Goal: Check status

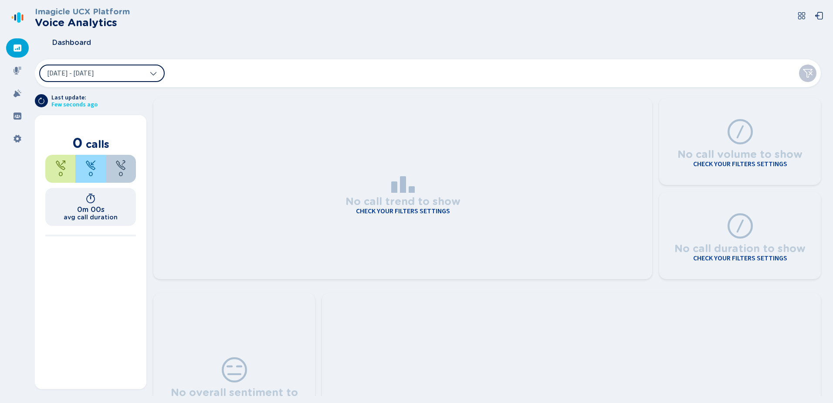
click at [157, 73] on button "[DATE] - [DATE]" at bounding box center [101, 72] width 125 height 17
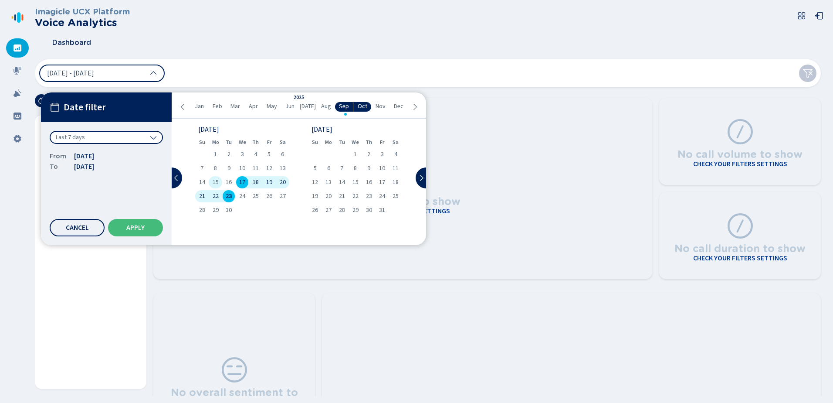
click at [213, 177] on div "15" at bounding box center [216, 182] width 14 height 12
click at [273, 182] on div "19" at bounding box center [269, 182] width 14 height 12
click at [130, 224] on span "Apply" at bounding box center [135, 227] width 18 height 7
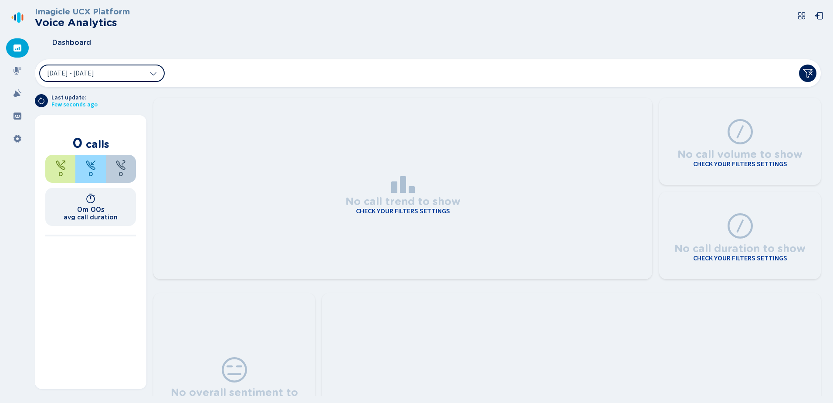
click at [154, 75] on icon at bounding box center [153, 73] width 7 height 7
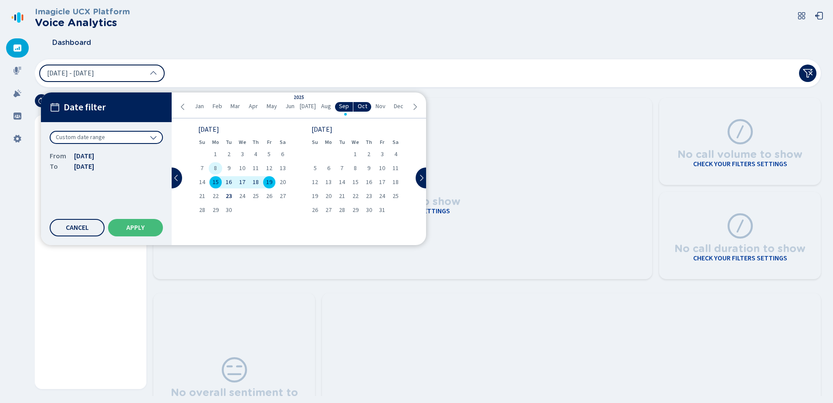
click at [215, 169] on span "8" at bounding box center [215, 168] width 3 height 6
click at [270, 163] on div "12" at bounding box center [269, 168] width 14 height 12
click at [144, 222] on button "Apply" at bounding box center [135, 227] width 55 height 17
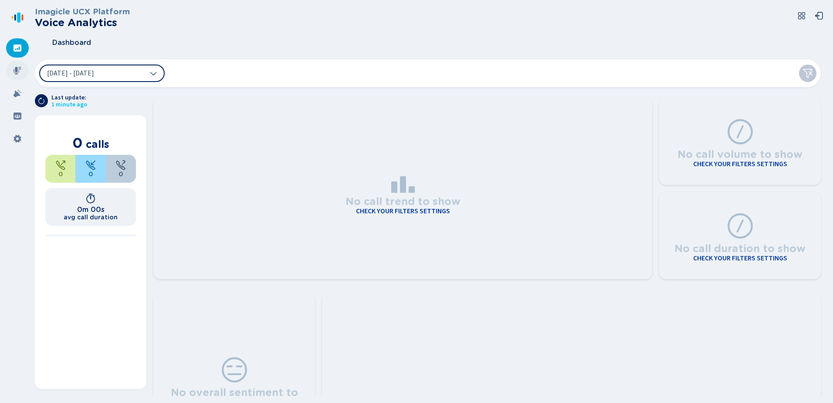
click at [17, 77] on div at bounding box center [17, 70] width 23 height 19
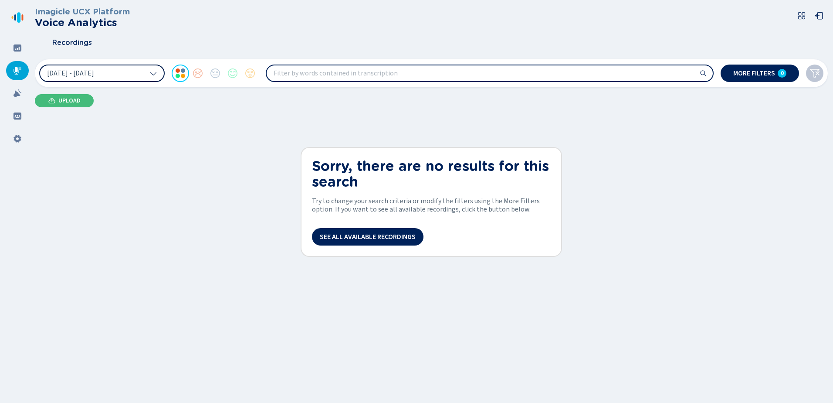
click at [148, 73] on button "[DATE] - [DATE]" at bounding box center [101, 72] width 125 height 17
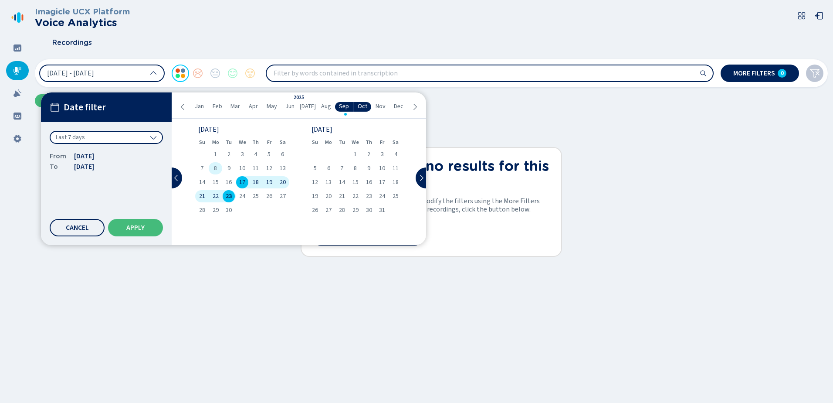
click at [214, 170] on span "8" at bounding box center [215, 168] width 3 height 6
click at [271, 166] on span "12" at bounding box center [269, 168] width 6 height 6
click at [129, 224] on button "Apply" at bounding box center [135, 227] width 55 height 17
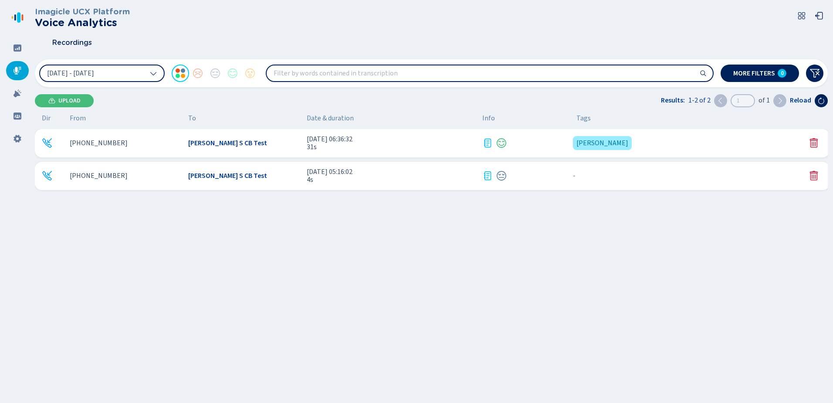
click at [624, 144] on div "[PERSON_NAME] {{hiddenTagsCount}} more" at bounding box center [685, 142] width 232 height 17
